Goal: Navigation & Orientation: Find specific page/section

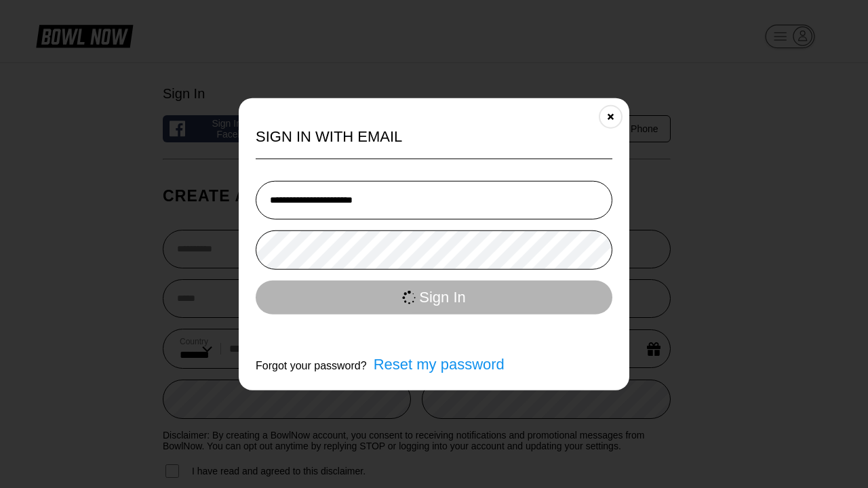
select select "**"
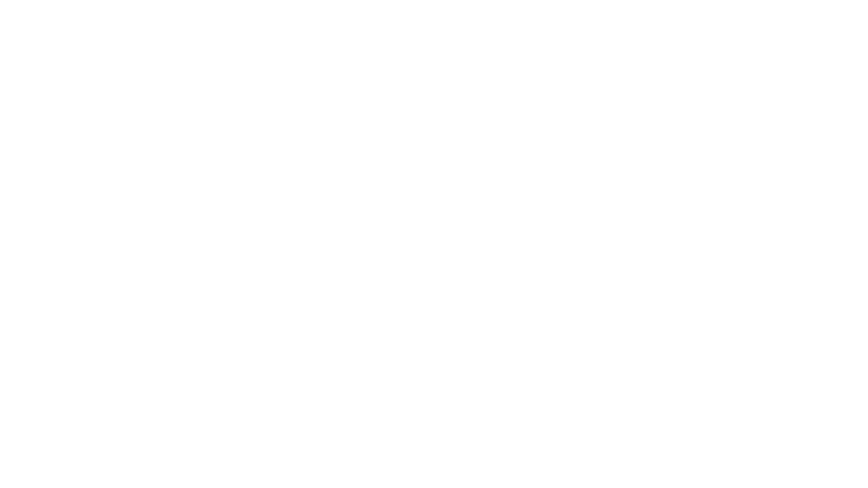
select select "**"
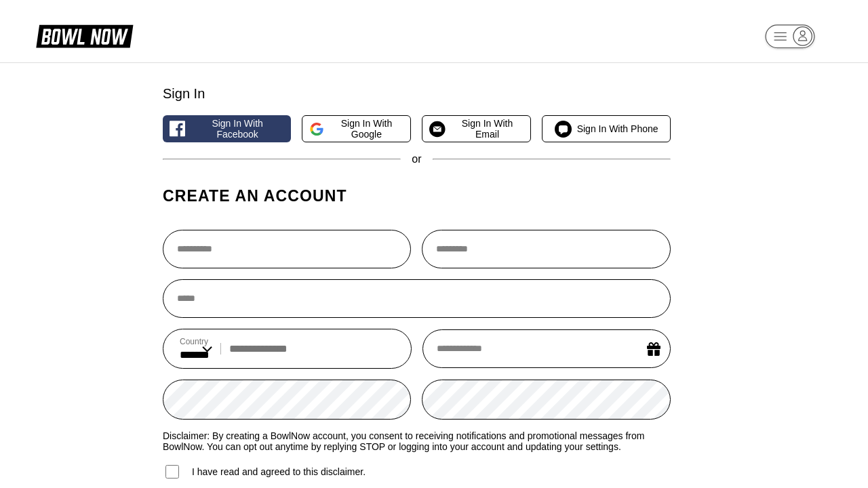
select select "**"
